Goal: Information Seeking & Learning: Learn about a topic

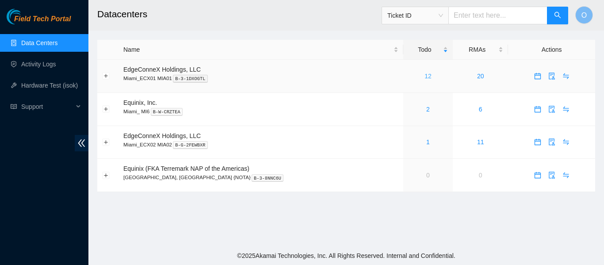
click at [425, 74] on link "12" at bounding box center [428, 76] width 7 height 7
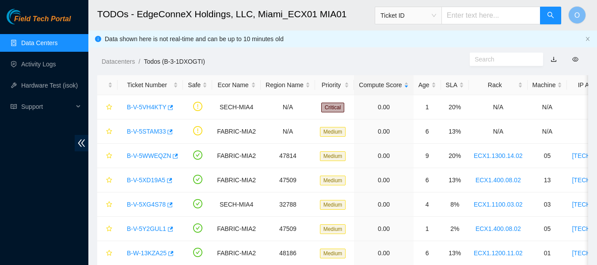
click at [47, 41] on link "Data Centers" at bounding box center [39, 42] width 36 height 7
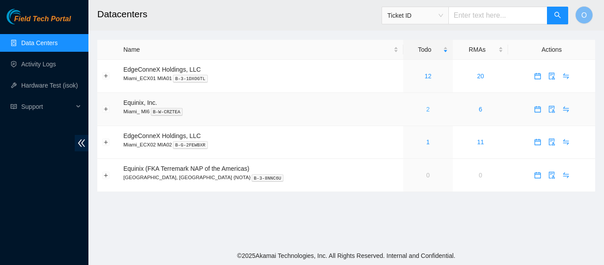
click at [426, 110] on link "2" at bounding box center [428, 109] width 4 height 7
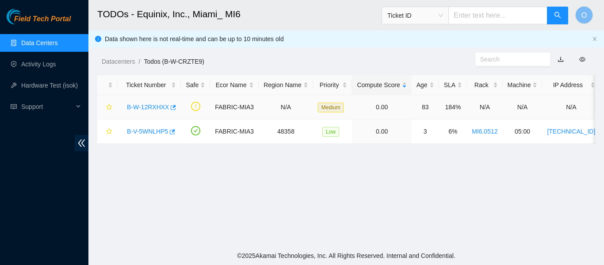
click at [144, 104] on link "B-W-12RXHXX" at bounding box center [148, 106] width 42 height 7
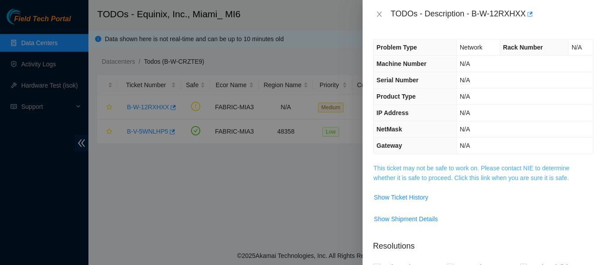
click at [486, 165] on link "This ticket may not be safe to work on. Please contact NIE to determine whether…" at bounding box center [472, 173] width 196 height 17
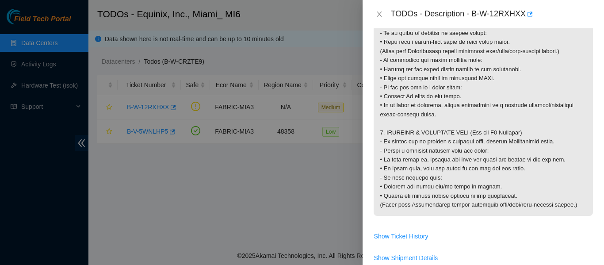
scroll to position [893, 0]
